Goal: Find specific page/section: Find specific page/section

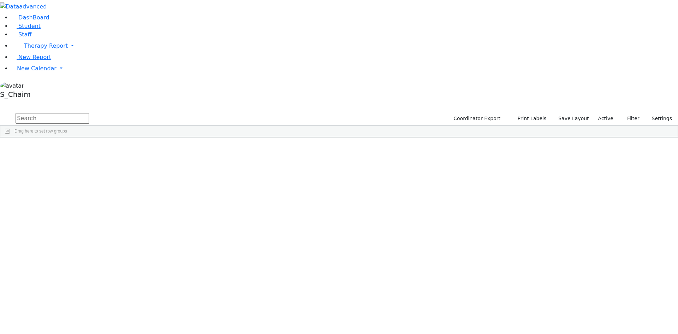
click at [369, 140] on span "Site" at bounding box center [365, 142] width 8 height 5
click at [90, 214] on div "Appel" at bounding box center [68, 219] width 45 height 10
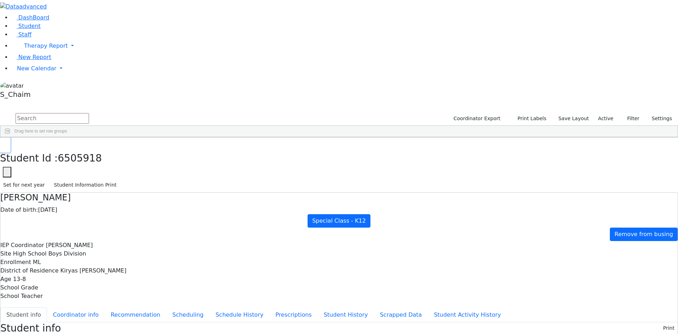
click at [7, 143] on icon "button" at bounding box center [5, 145] width 4 height 4
click at [90, 188] on div "Bando" at bounding box center [68, 193] width 45 height 10
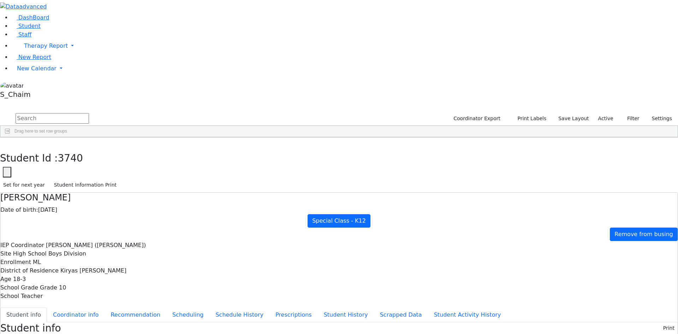
scroll to position [45, 0]
click at [10, 137] on button "button" at bounding box center [5, 144] width 10 height 15
click at [90, 287] on div "Fried" at bounding box center [68, 292] width 45 height 10
click at [10, 137] on button "button" at bounding box center [5, 144] width 10 height 15
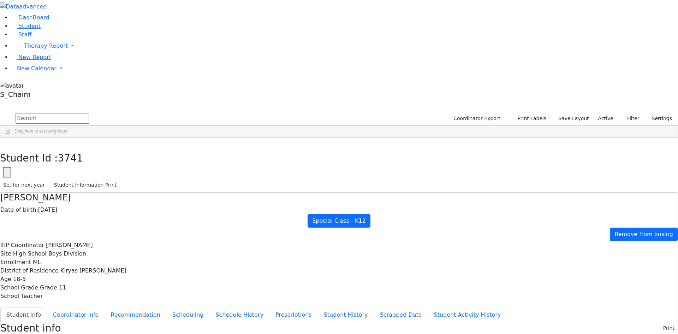
click at [10, 137] on button "button" at bounding box center [5, 144] width 10 height 15
click at [90, 304] on div "[PERSON_NAME]" at bounding box center [68, 309] width 45 height 10
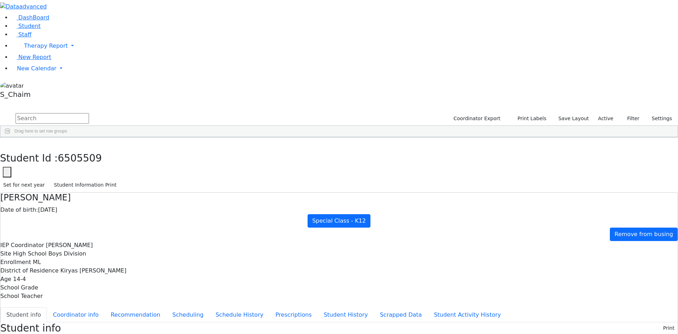
click at [90, 304] on div "[PERSON_NAME]" at bounding box center [68, 309] width 45 height 10
click at [10, 137] on button "button" at bounding box center [5, 144] width 10 height 15
click at [3, 143] on use "button" at bounding box center [3, 143] width 0 height 0
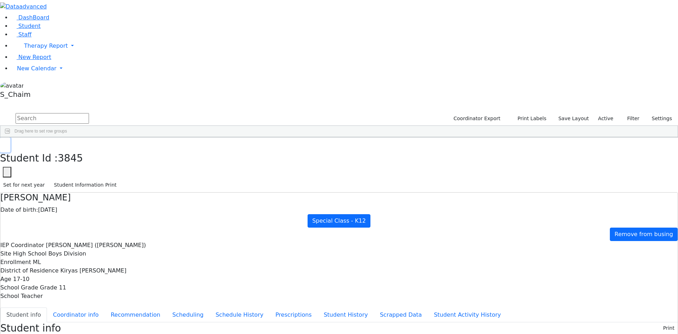
scroll to position [2649, 0]
click at [135, 328] on div "[PERSON_NAME]" at bounding box center [112, 333] width 45 height 10
click at [7, 143] on icon "button" at bounding box center [5, 145] width 4 height 4
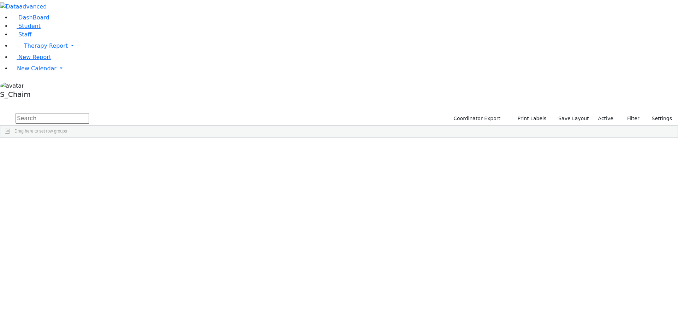
click at [369, 140] on span "Site" at bounding box center [365, 142] width 8 height 5
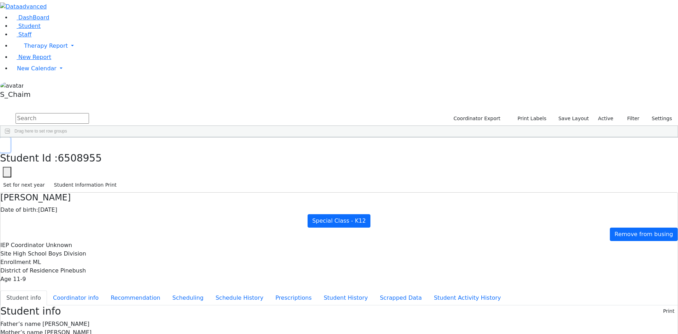
click at [10, 137] on button "button" at bounding box center [5, 144] width 10 height 15
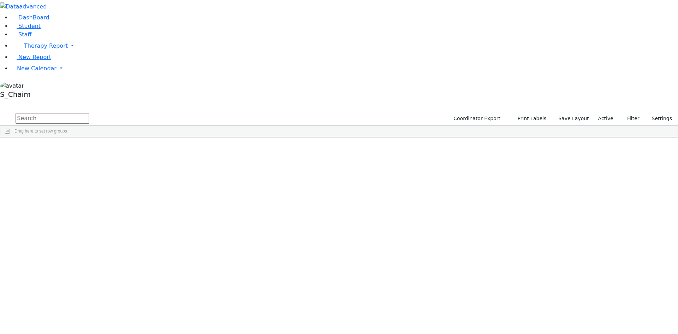
click at [369, 140] on span "Site" at bounding box center [365, 142] width 8 height 5
click at [90, 243] on div "Blum" at bounding box center [68, 248] width 45 height 10
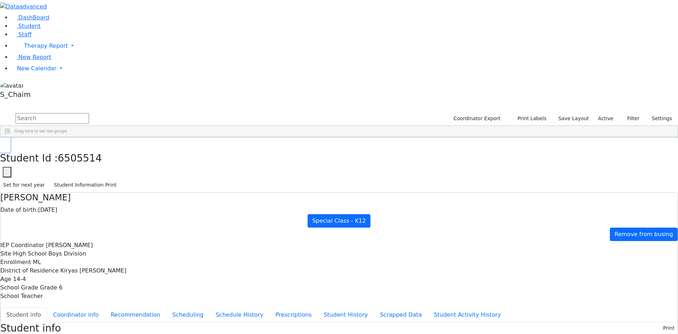
click at [10, 137] on button "button" at bounding box center [5, 144] width 10 height 15
